Goal: Information Seeking & Learning: Check status

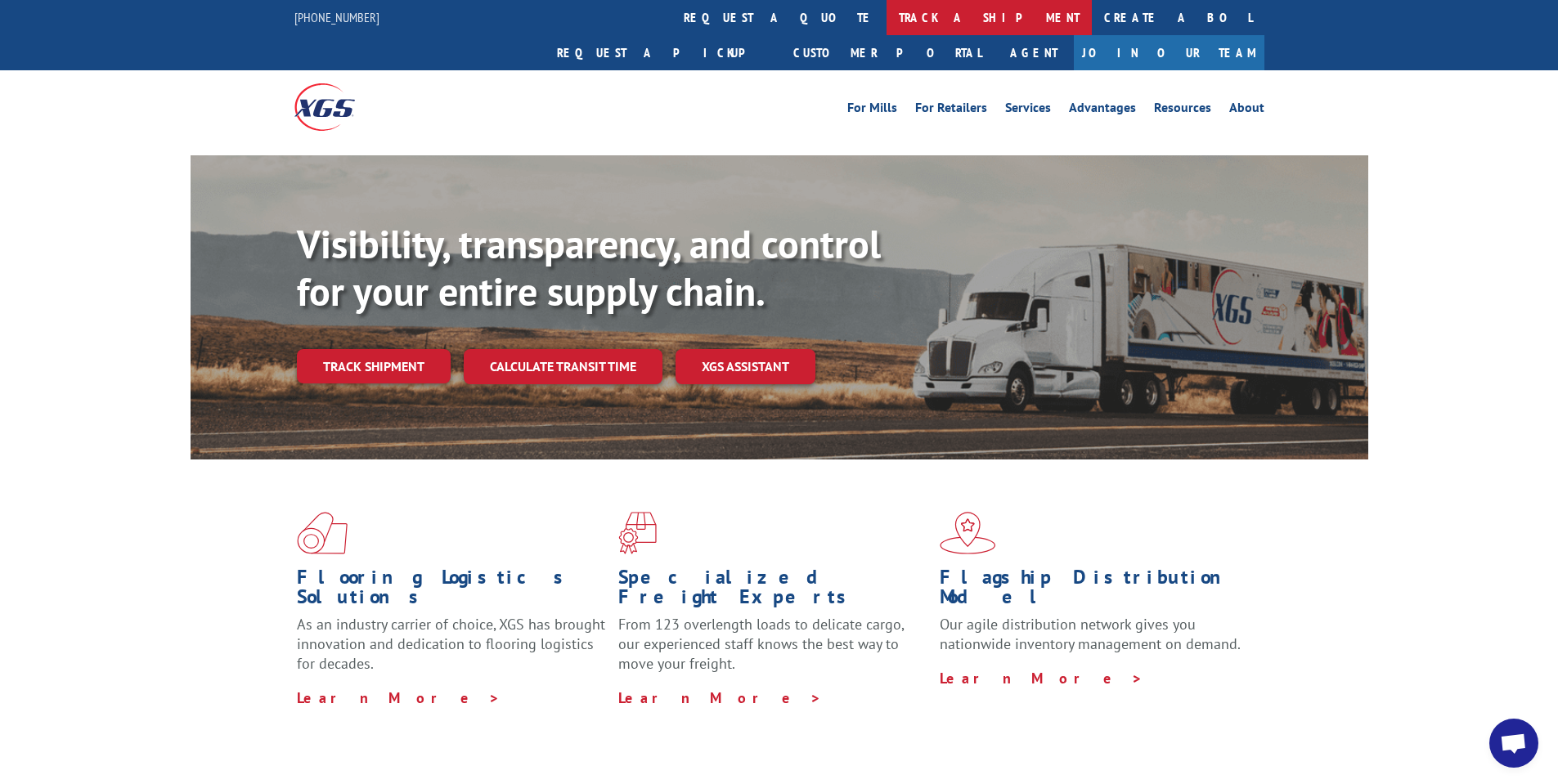
click at [887, 16] on link "track a shipment" at bounding box center [989, 18] width 205 height 36
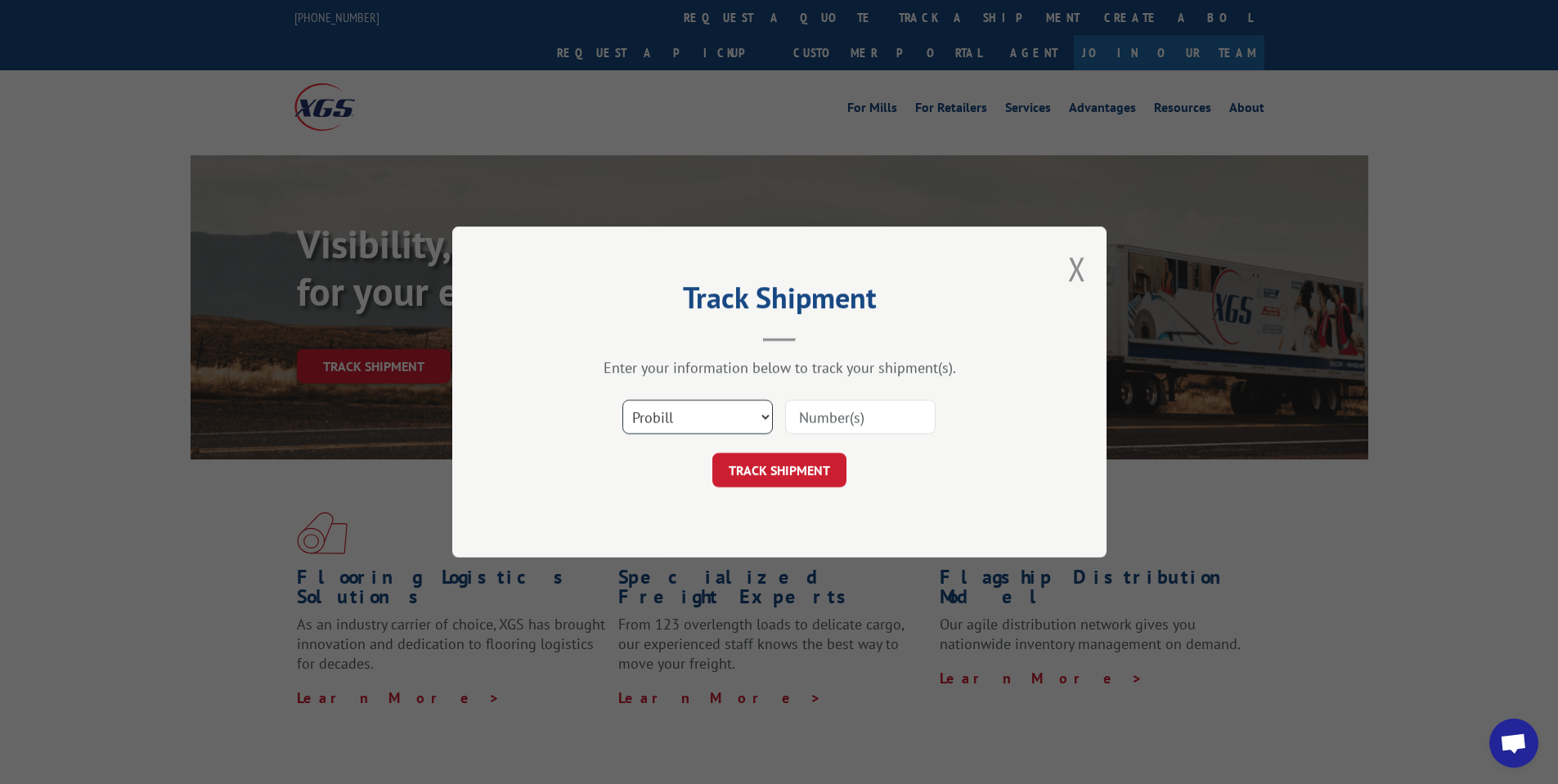
click at [707, 410] on select "Select category... Probill BOL PO" at bounding box center [697, 417] width 150 height 35
select select "bol"
click at [622, 400] on select "Select category... Probill BOL PO" at bounding box center [697, 417] width 150 height 35
click at [824, 424] on input at bounding box center [860, 417] width 150 height 35
paste input "468657"
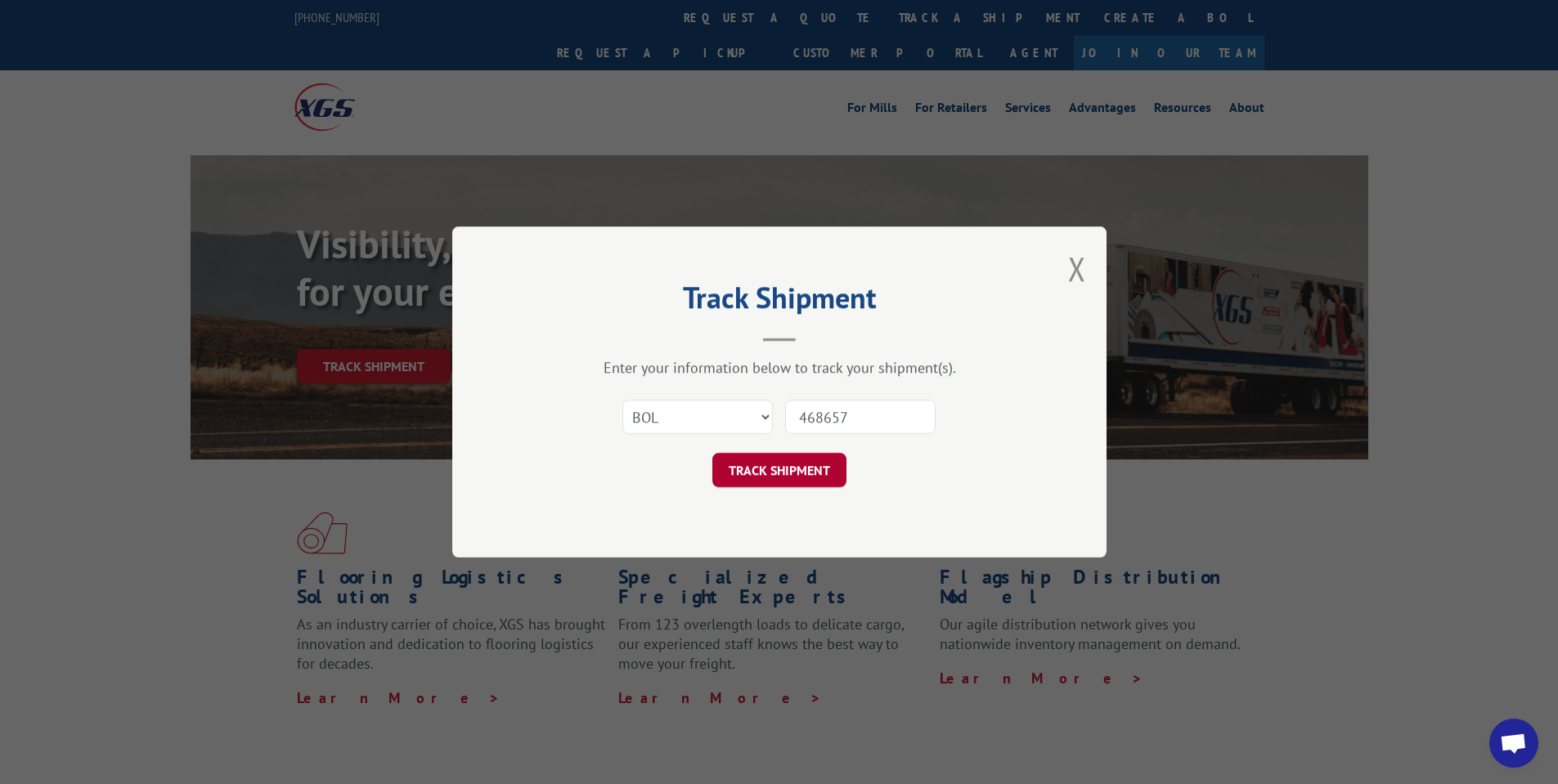
type input "468657"
click at [765, 467] on button "TRACK SHIPMENT" at bounding box center [779, 470] width 134 height 35
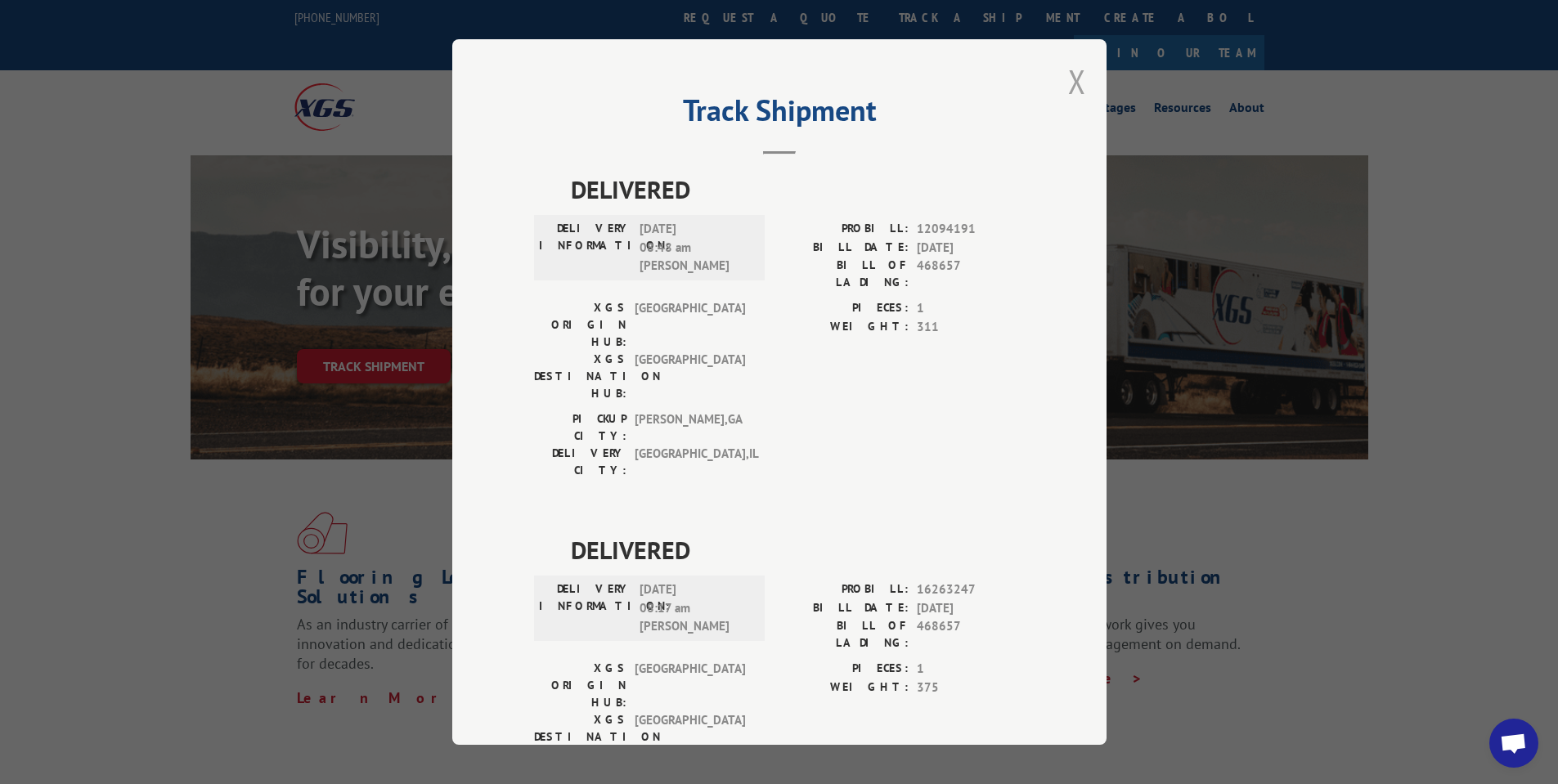
click at [1070, 76] on button "Close modal" at bounding box center [1077, 81] width 18 height 44
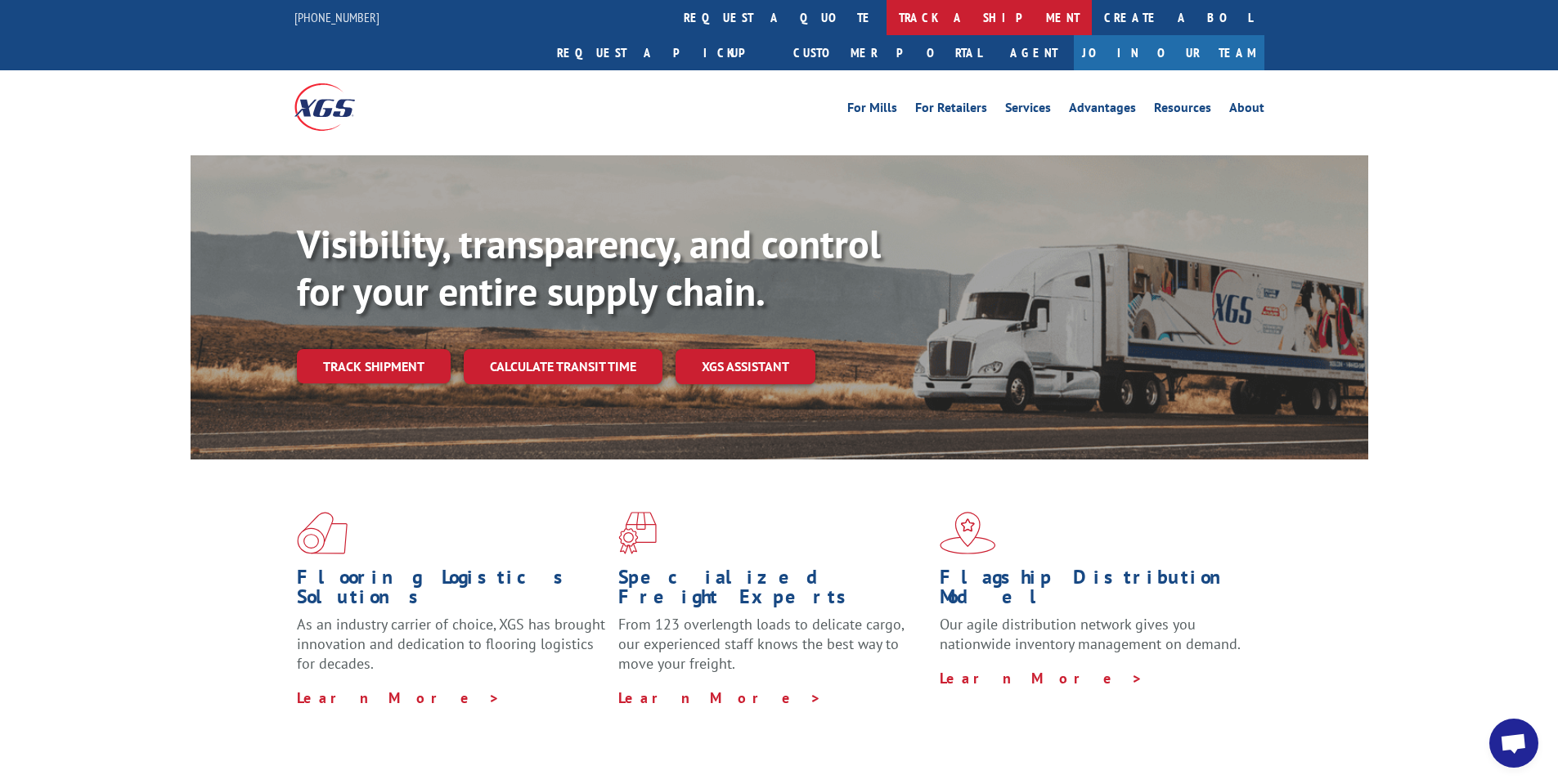
click at [887, 17] on link "track a shipment" at bounding box center [989, 18] width 205 height 36
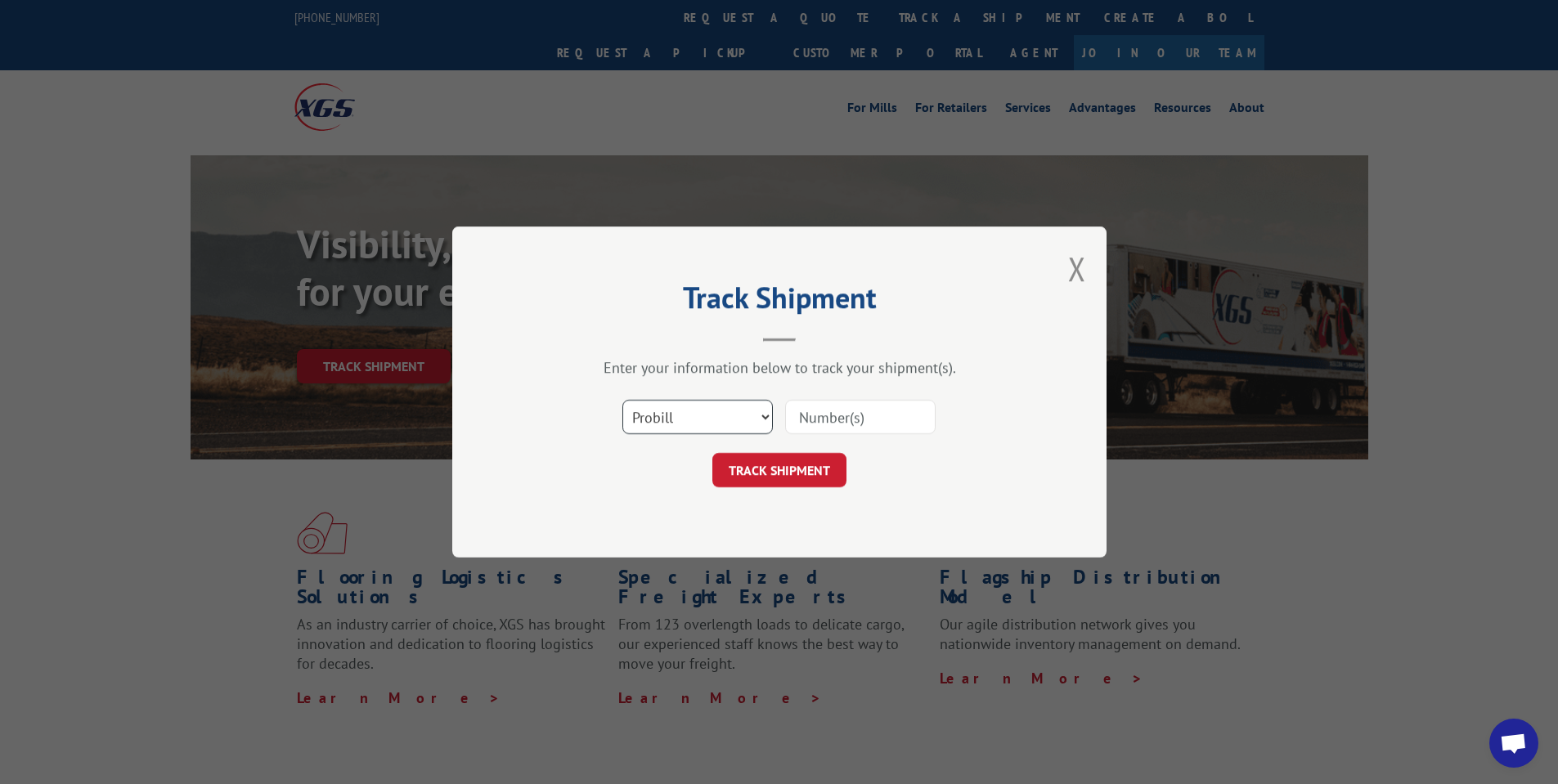
click at [696, 418] on select "Select category... Probill BOL PO" at bounding box center [697, 417] width 150 height 35
select select "bol"
click at [622, 400] on select "Select category... Probill BOL PO" at bounding box center [697, 417] width 150 height 35
click at [831, 414] on input at bounding box center [860, 417] width 150 height 35
paste input "469602"
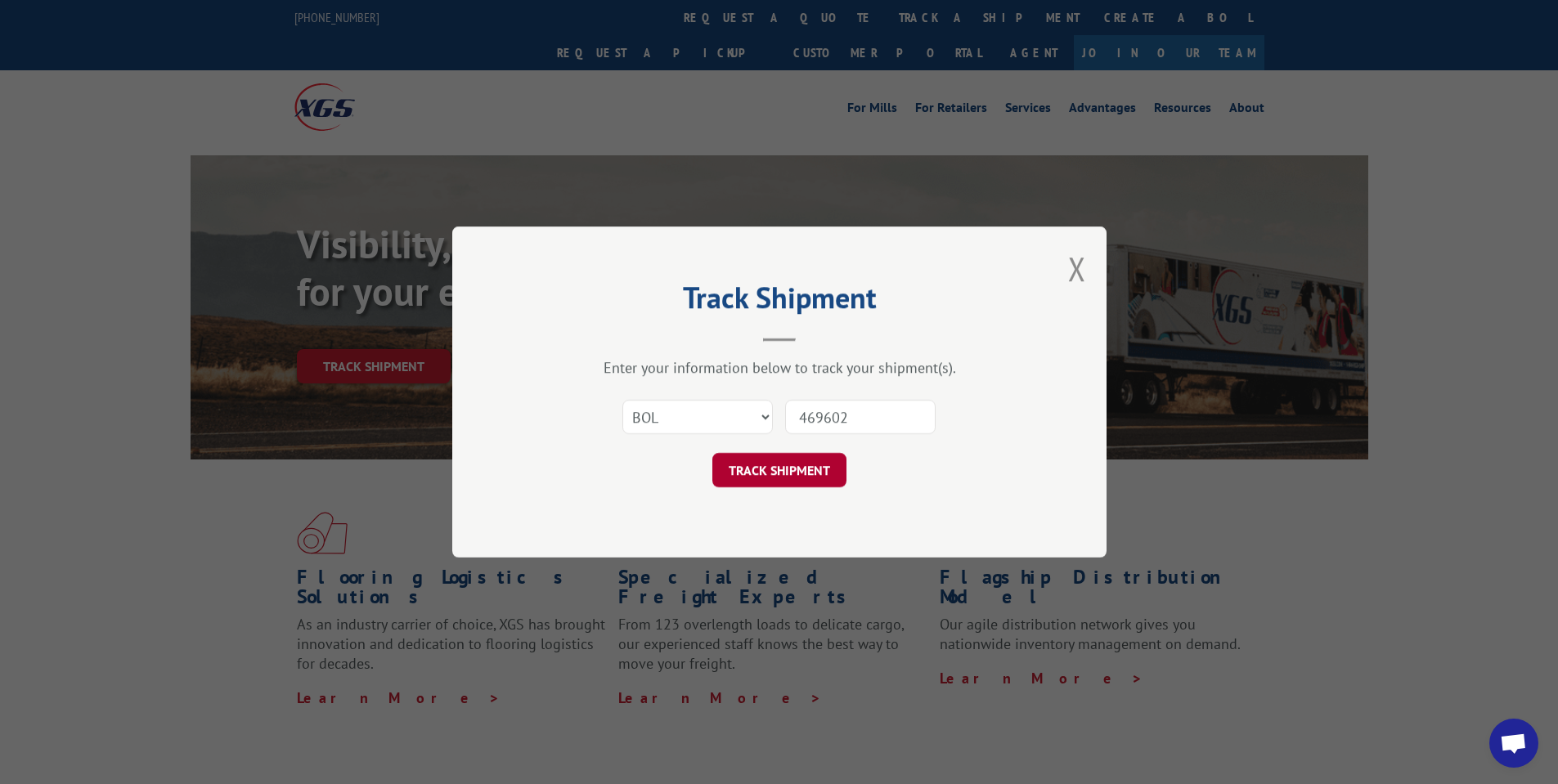
type input "469602"
click at [818, 476] on button "TRACK SHIPMENT" at bounding box center [779, 470] width 134 height 35
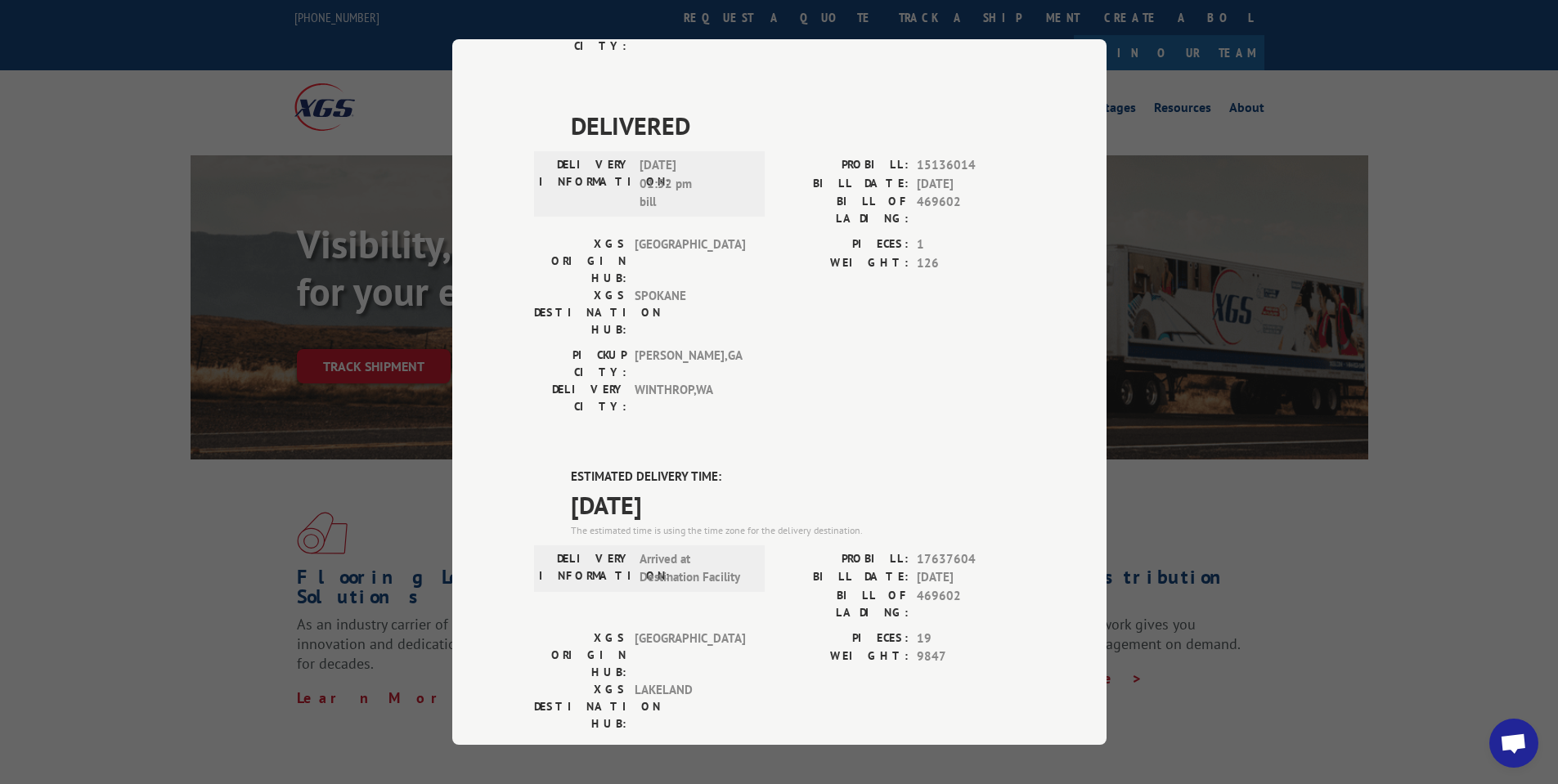
scroll to position [818, 0]
